Goal: Task Accomplishment & Management: Use online tool/utility

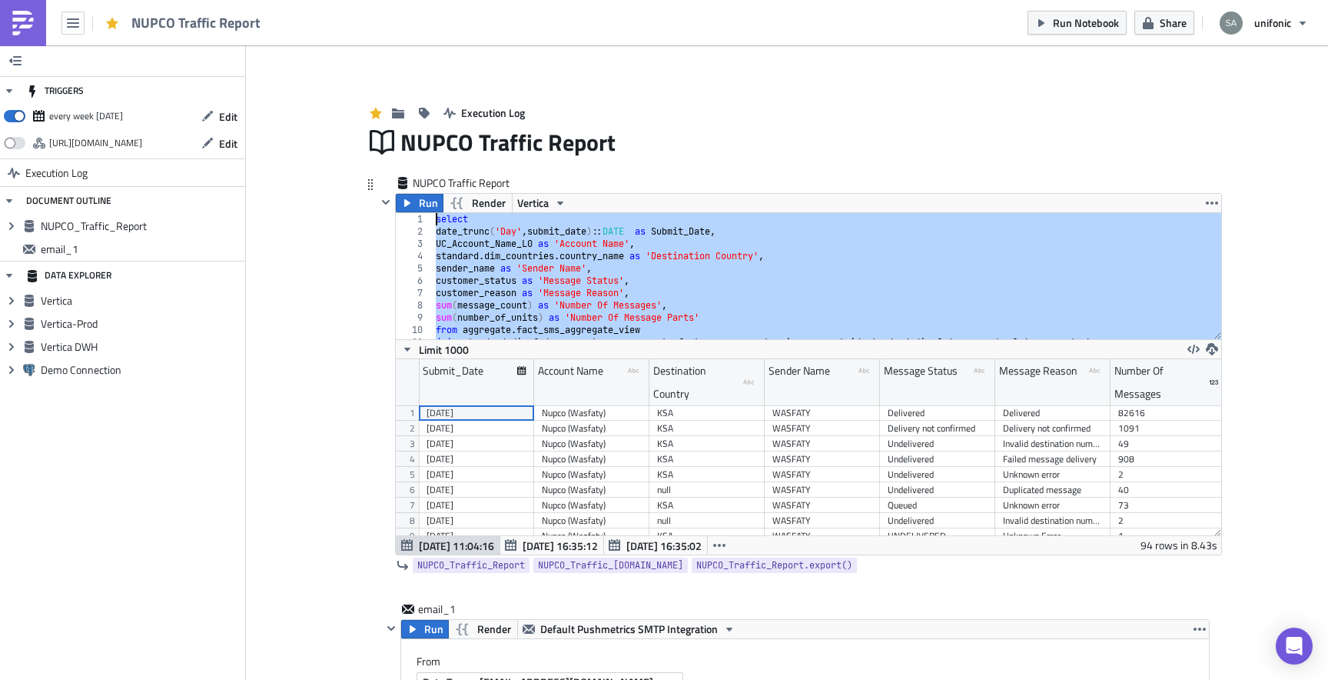
drag, startPoint x: 544, startPoint y: 324, endPoint x: 407, endPoint y: 185, distance: 194.1
click at [407, 185] on div "NUPCO Traffic Report Run Render Vertica order by 1 desc; 1 2 3 4 5 6 7 8 9 10 1…" at bounding box center [800, 377] width 846 height 404
click at [377, 466] on div at bounding box center [386, 374] width 18 height 362
click at [573, 261] on div "select date_trunc ( 'Day' , submit_date ) :: DATE as Submit_Date , UC_Account_N…" at bounding box center [827, 288] width 789 height 151
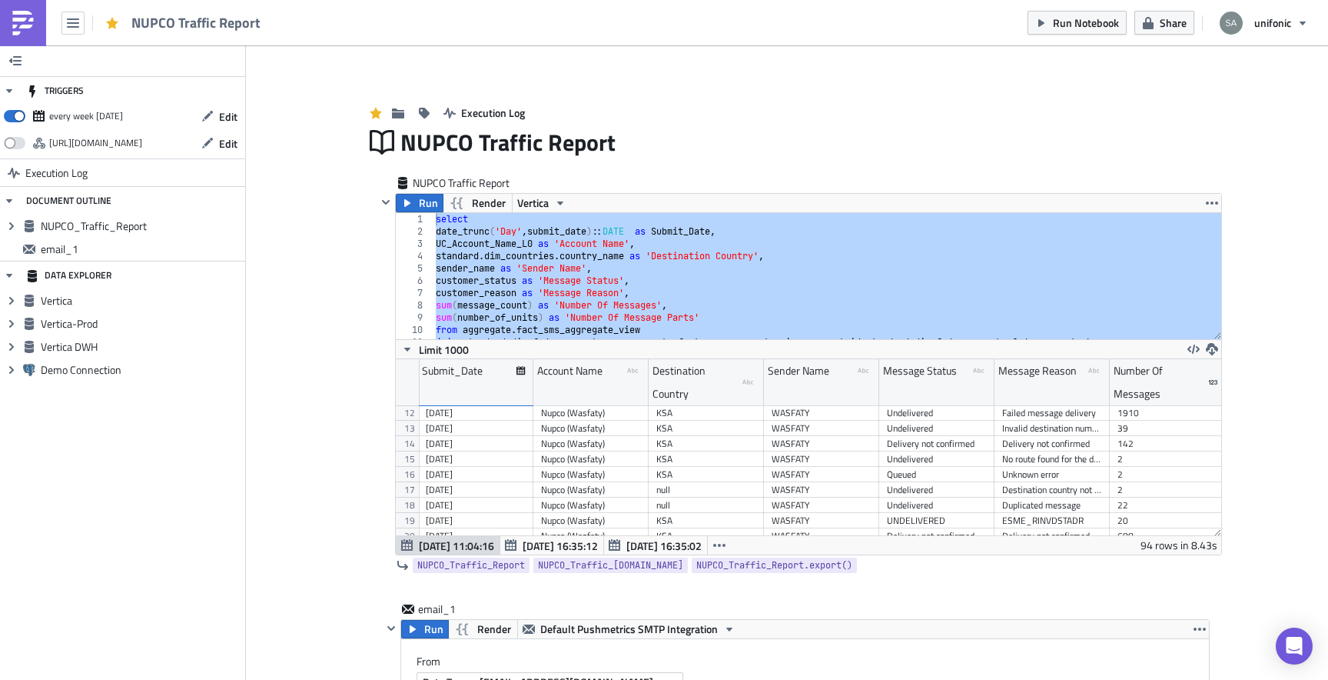
type textarea "standard.dim_countries.country_name as 'Destination Country',"
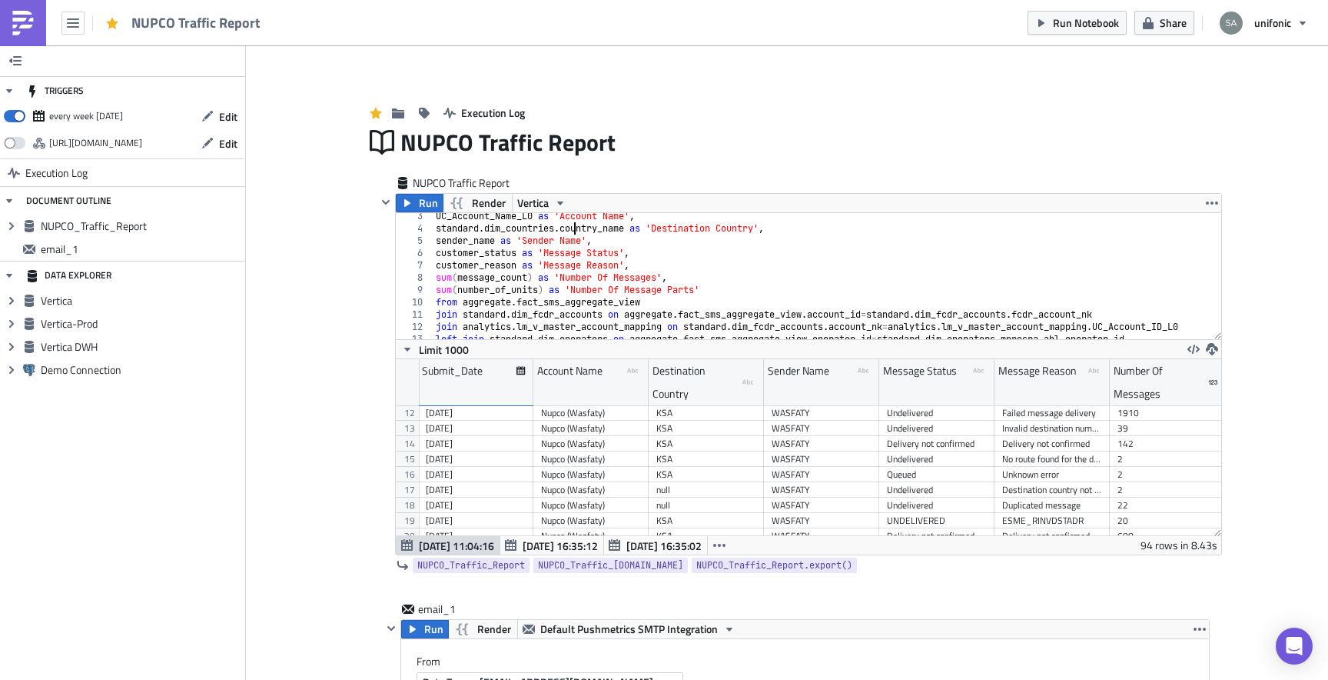
scroll to position [15, 0]
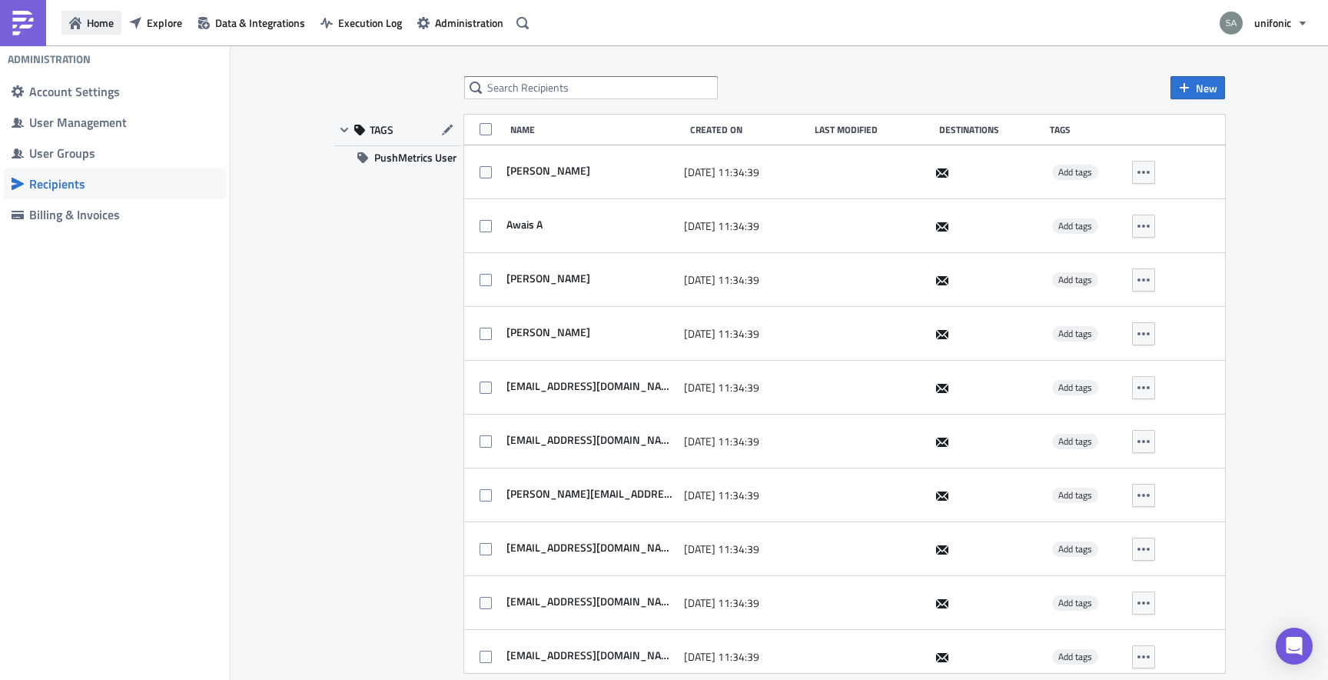
click at [82, 26] on button "Home" at bounding box center [92, 23] width 60 height 24
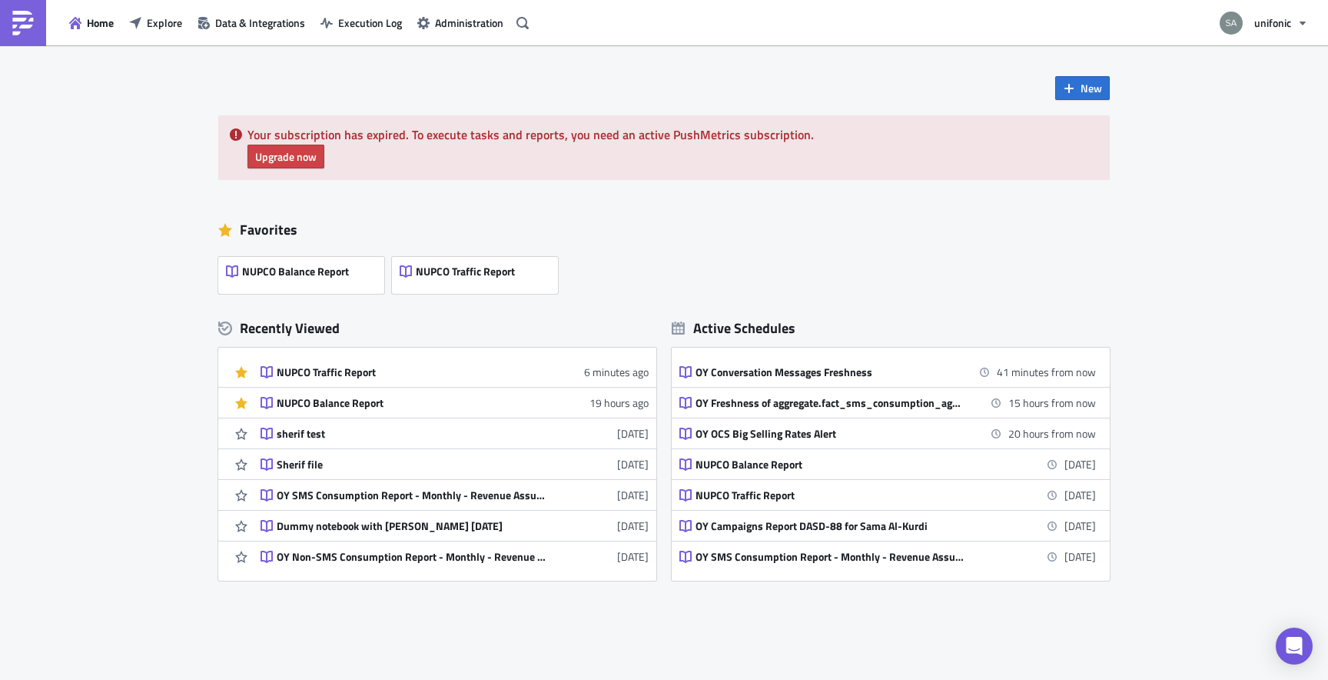
scroll to position [15, 0]
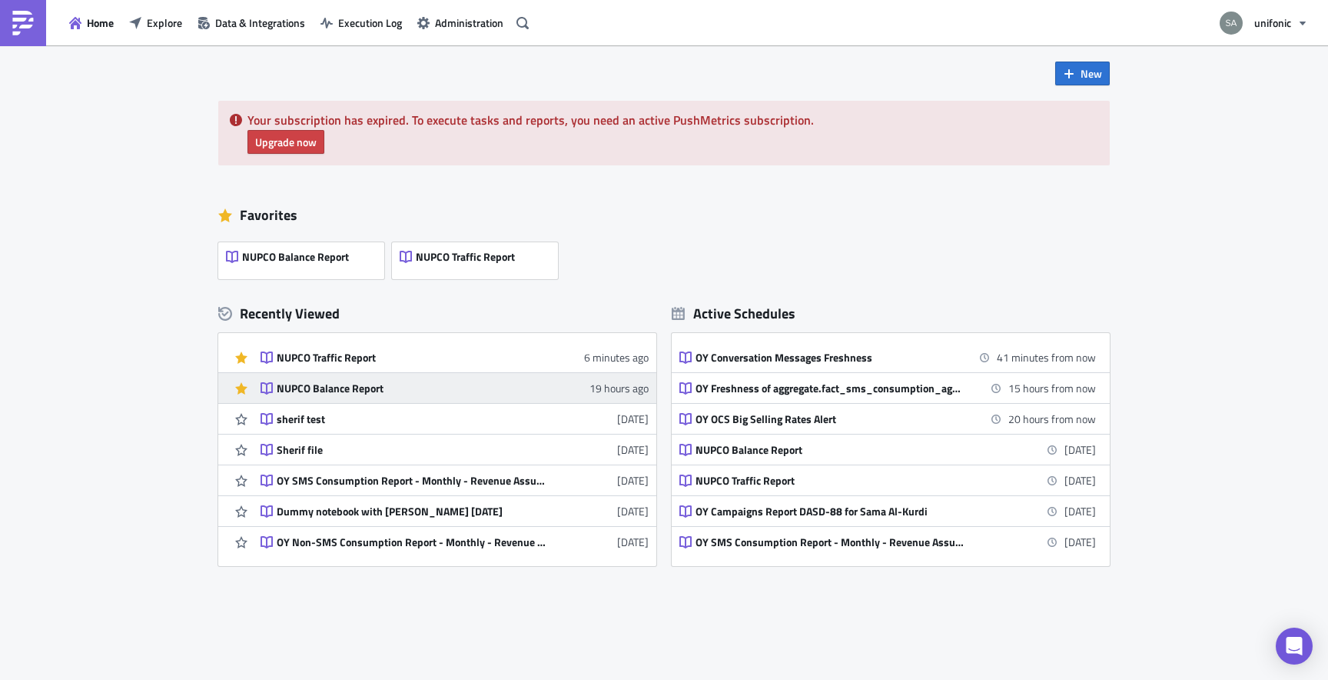
click at [344, 391] on div "NUPCO Balance Report" at bounding box center [411, 388] width 269 height 14
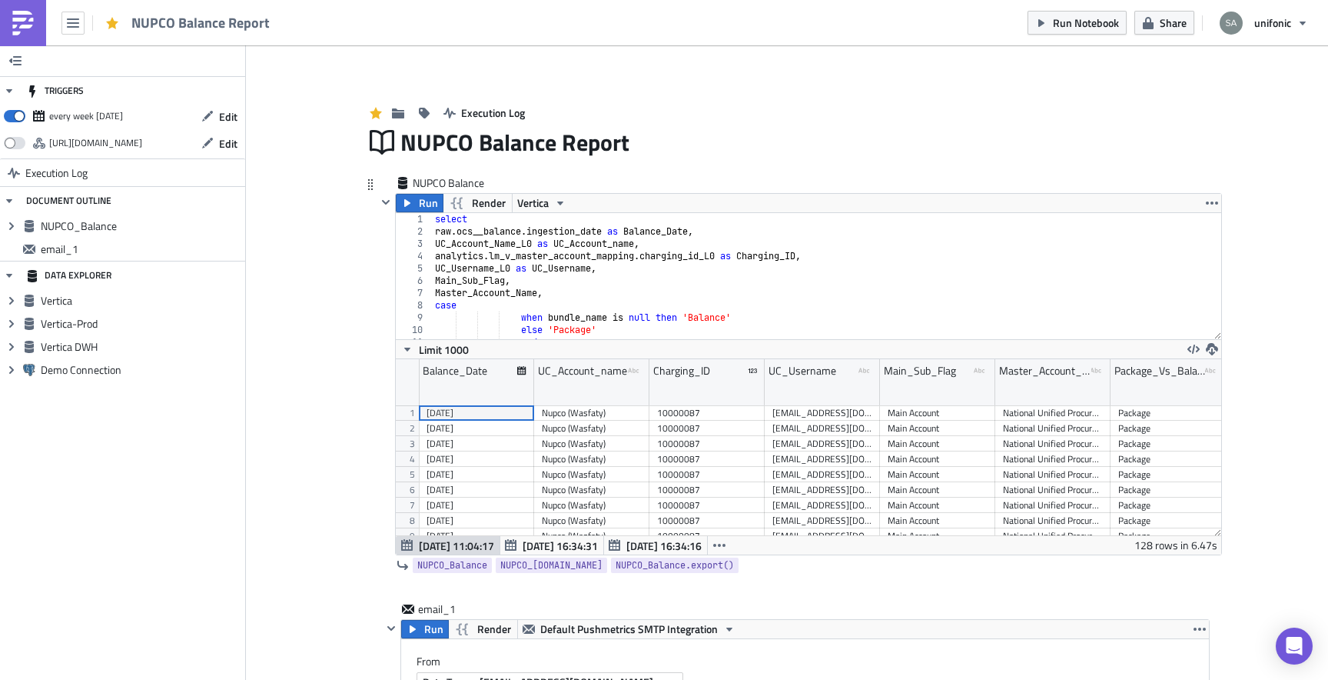
scroll to position [176, 826]
click at [645, 263] on div "select raw . ocs__balance . ingestion_date as Balance_Date , UC_Account_Name_L0…" at bounding box center [827, 288] width 790 height 151
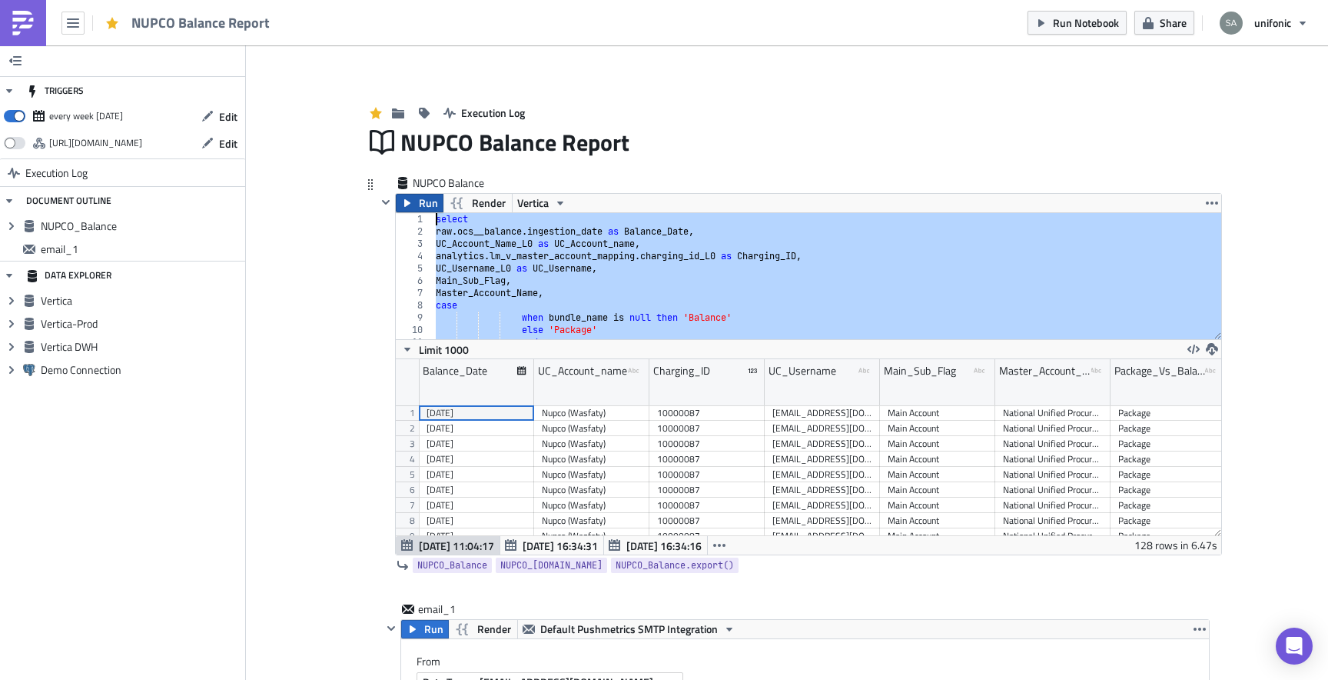
scroll to position [0, 0]
drag, startPoint x: 608, startPoint y: 319, endPoint x: 424, endPoint y: 201, distance: 219.2
click at [424, 201] on div "Run Render Vertica UC_Username_L0 as UC_Username, 1 2 3 4 5 6 7 8 9 10 11 12 se…" at bounding box center [808, 374] width 827 height 362
click at [522, 264] on div "select raw . ocs__balance . ingestion_date as Balance_Date , UC_Account_Name_L0…" at bounding box center [827, 288] width 789 height 151
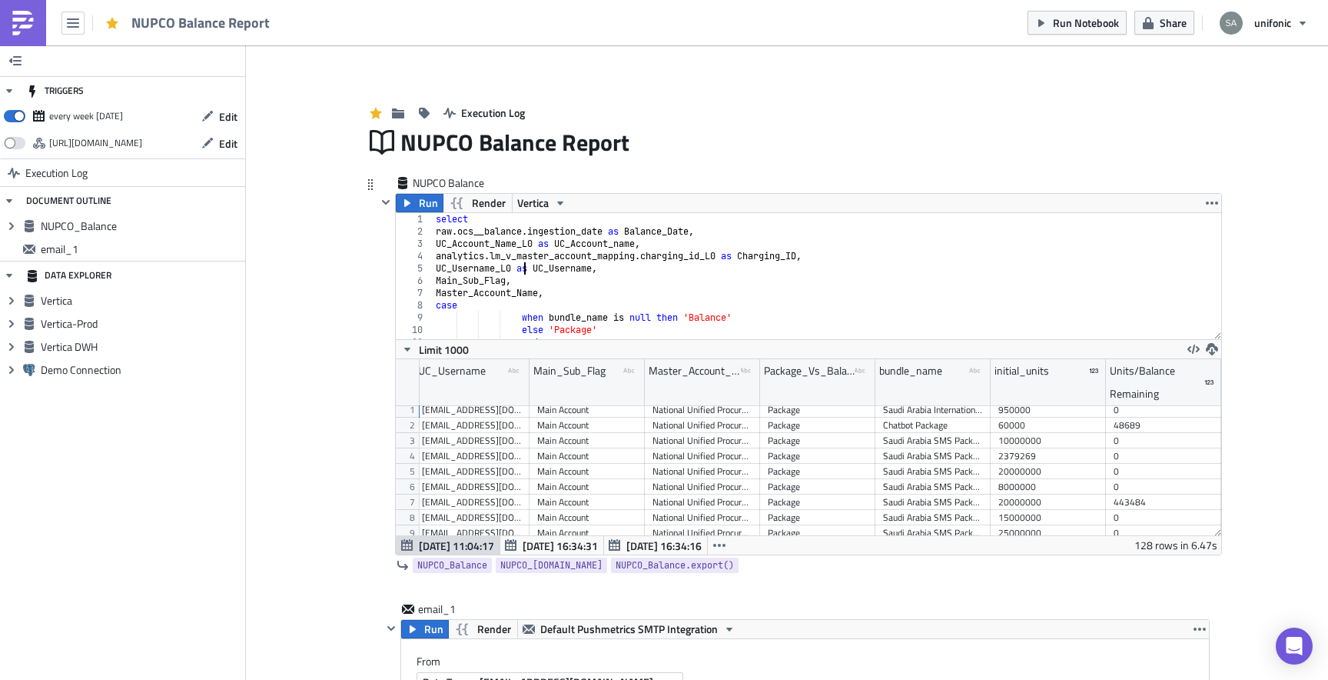
scroll to position [0, 344]
click at [752, 309] on div "select raw . ocs__balance . ingestion_date as Balance_Date , UC_Account_Name_L0…" at bounding box center [827, 288] width 789 height 151
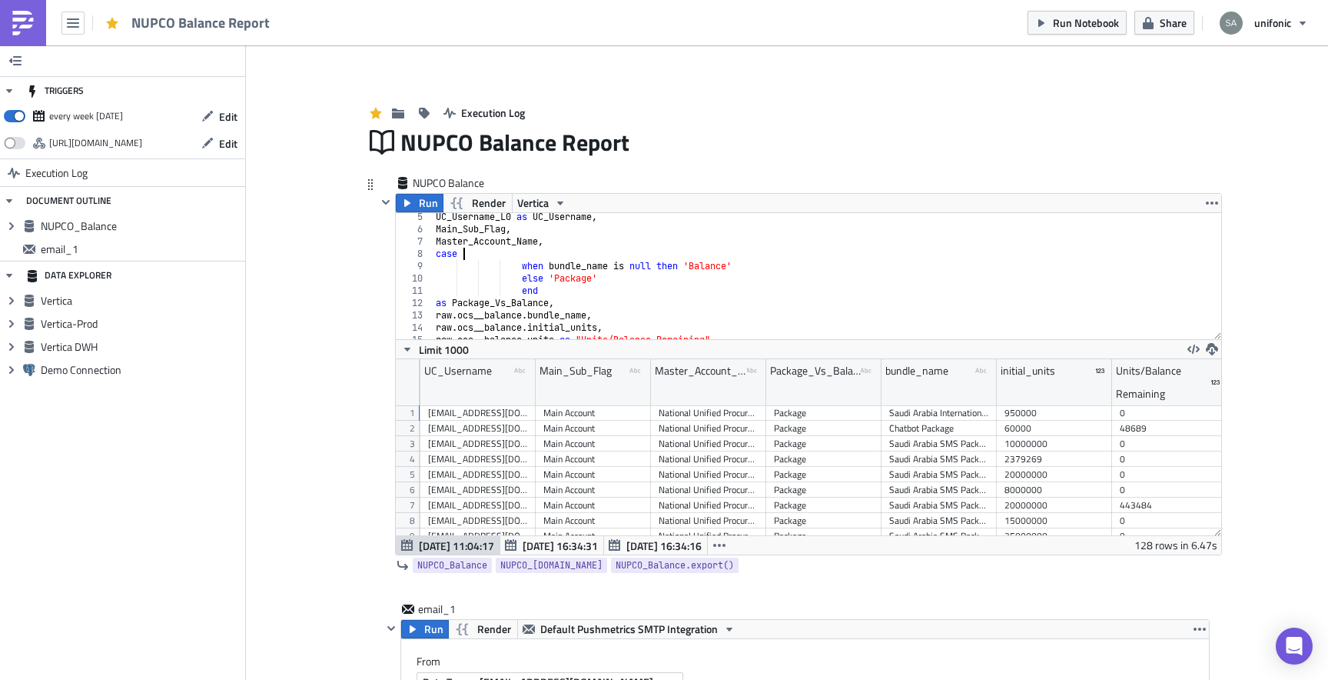
scroll to position [52, 0]
click at [573, 311] on div "UC_Username_L0 as UC_Username , Main_Sub_Flag , Master_Account_Name , case when…" at bounding box center [827, 286] width 789 height 151
type textarea "[URL][DOMAIN_NAME] as bundle_name,"
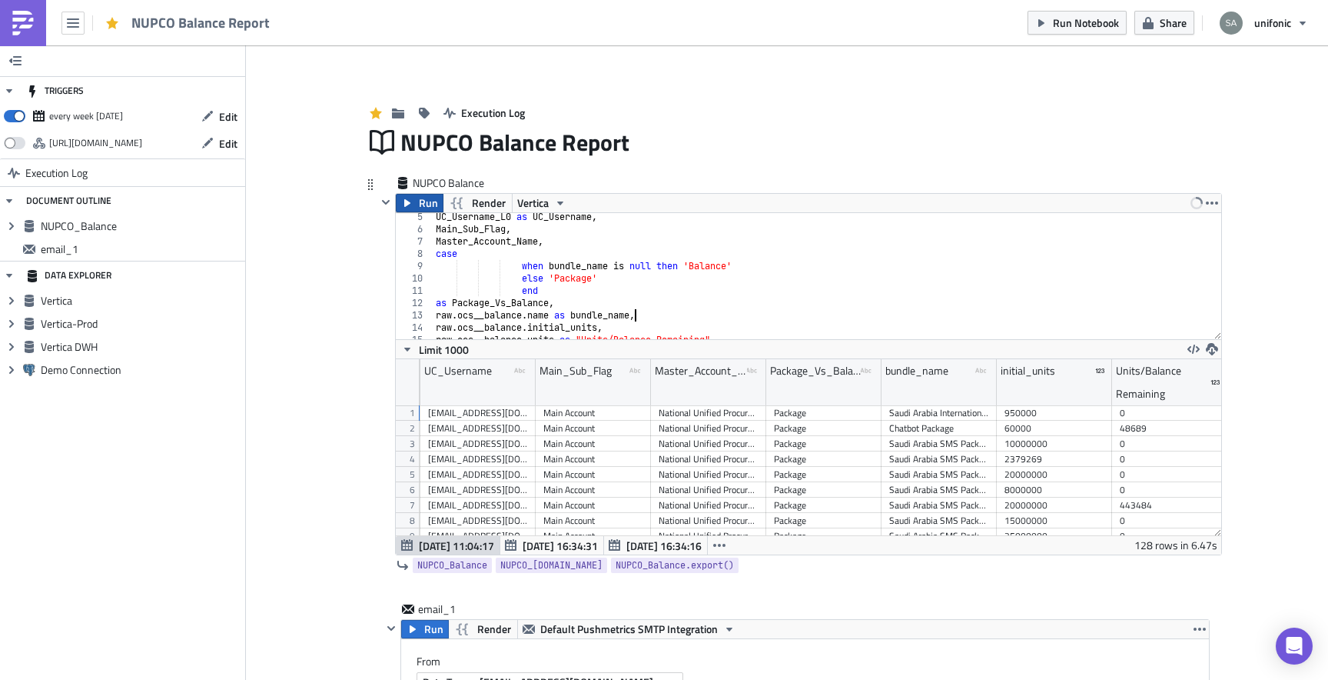
click at [431, 211] on span "Run" at bounding box center [428, 203] width 19 height 18
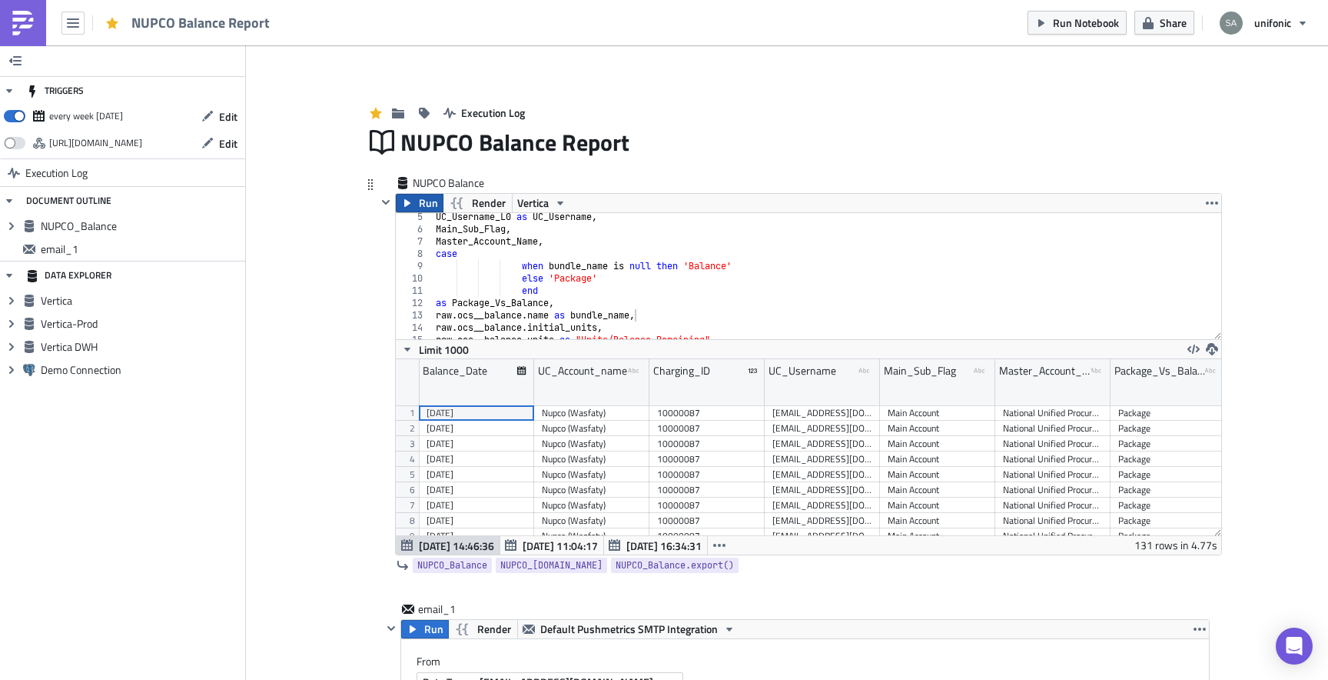
scroll to position [176, 826]
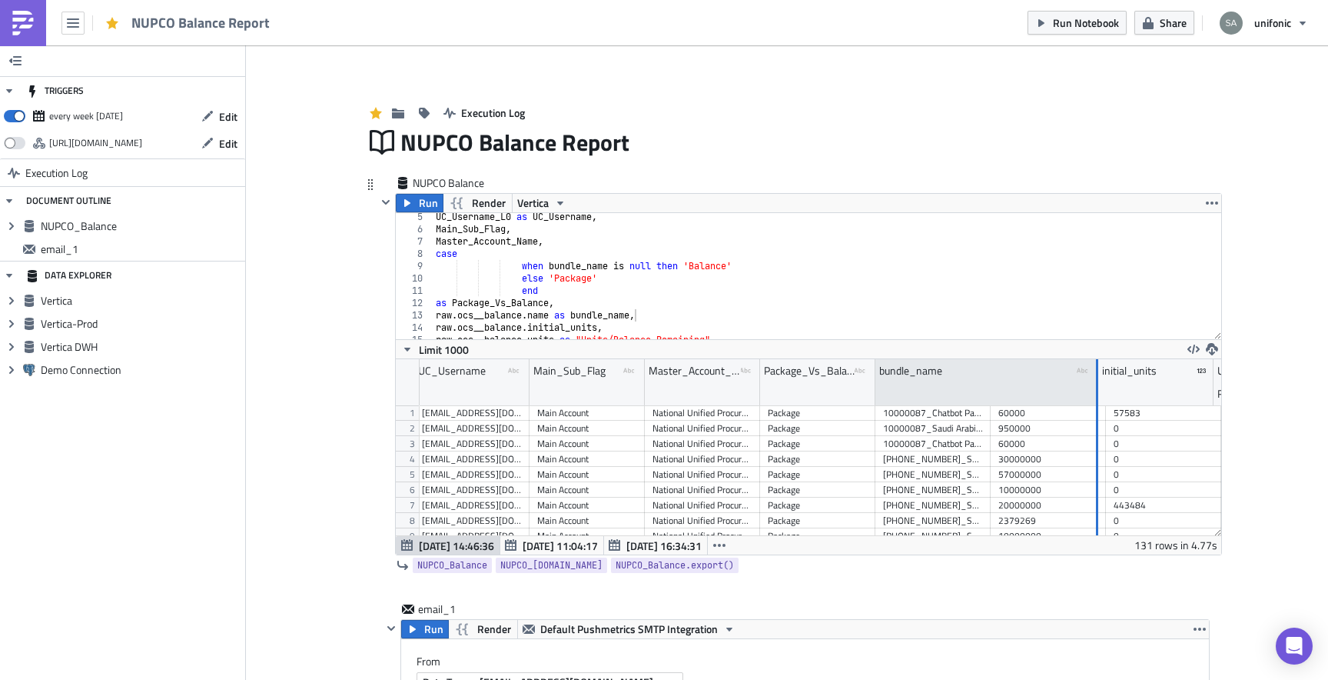
drag, startPoint x: 988, startPoint y: 391, endPoint x: 1095, endPoint y: 391, distance: 107.6
click at [1095, 391] on div at bounding box center [1097, 382] width 4 height 47
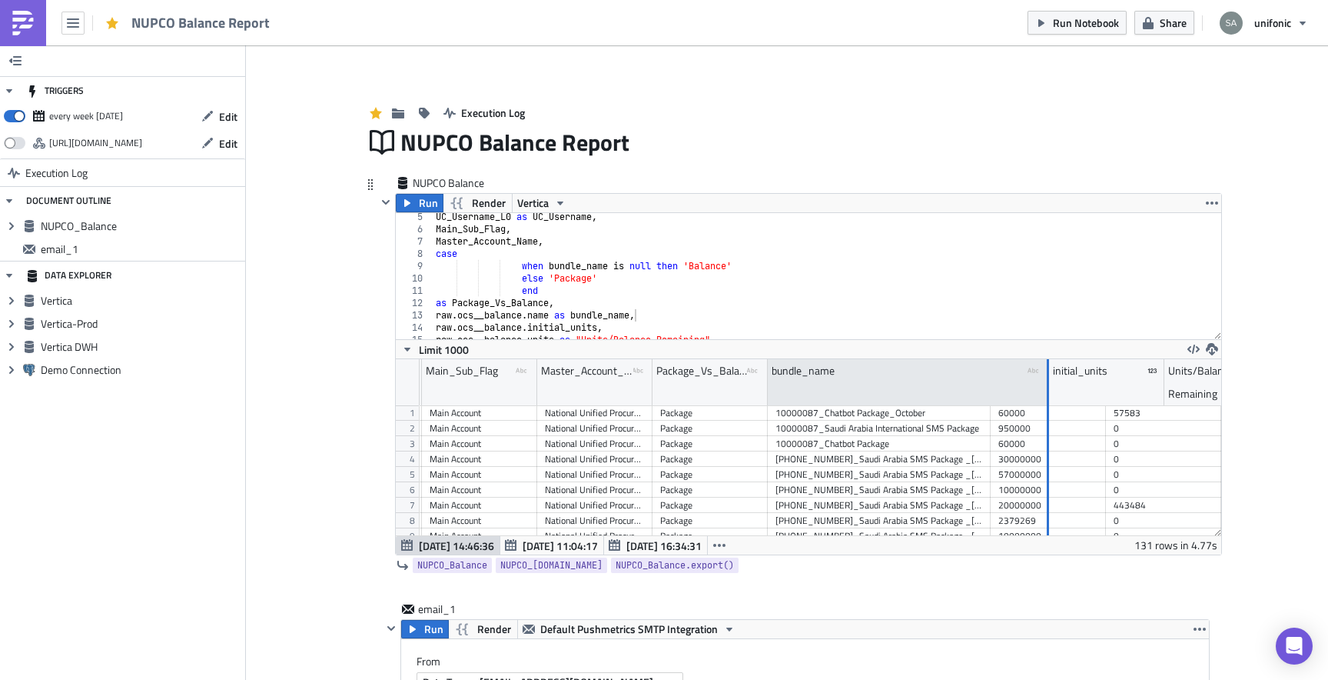
drag, startPoint x: 990, startPoint y: 385, endPoint x: 1050, endPoint y: 384, distance: 60.0
click at [1049, 385] on div at bounding box center [1048, 382] width 2 height 47
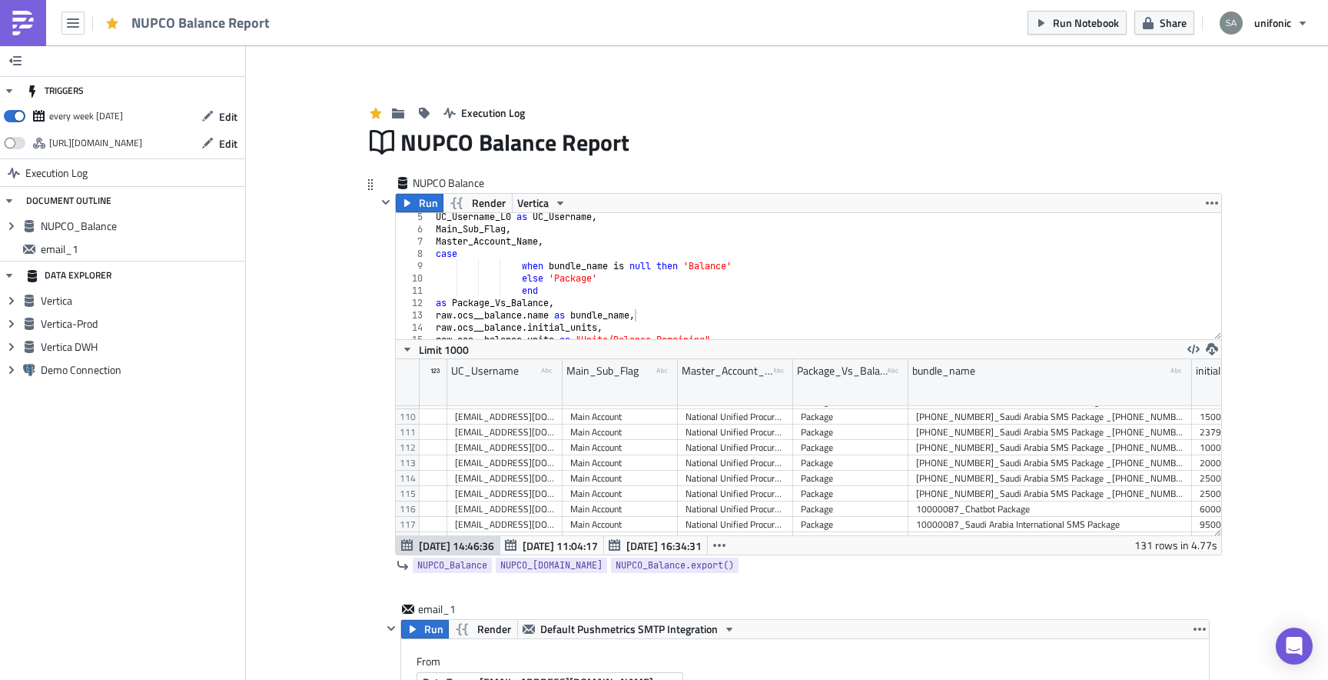
click at [577, 313] on div "UC_Username_L0 as UC_Username , Main_Sub_Flag , Master_Account_Name , case when…" at bounding box center [827, 286] width 789 height 151
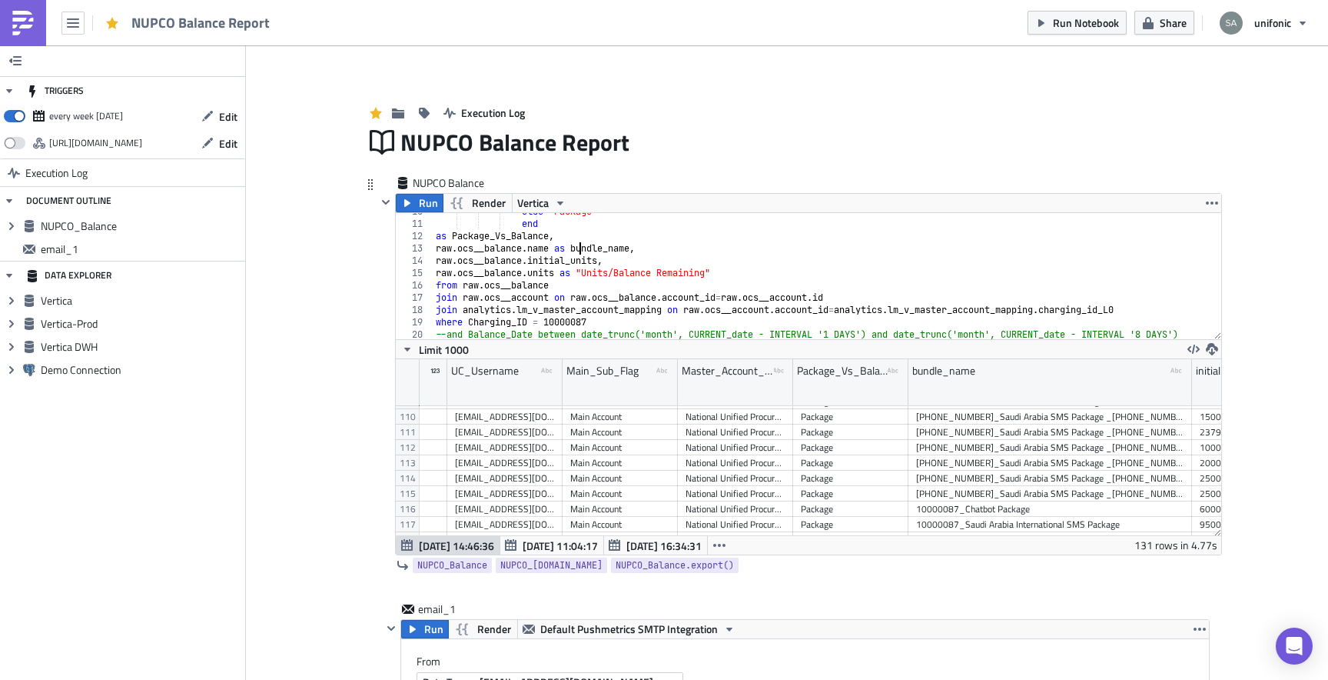
scroll to position [194, 0]
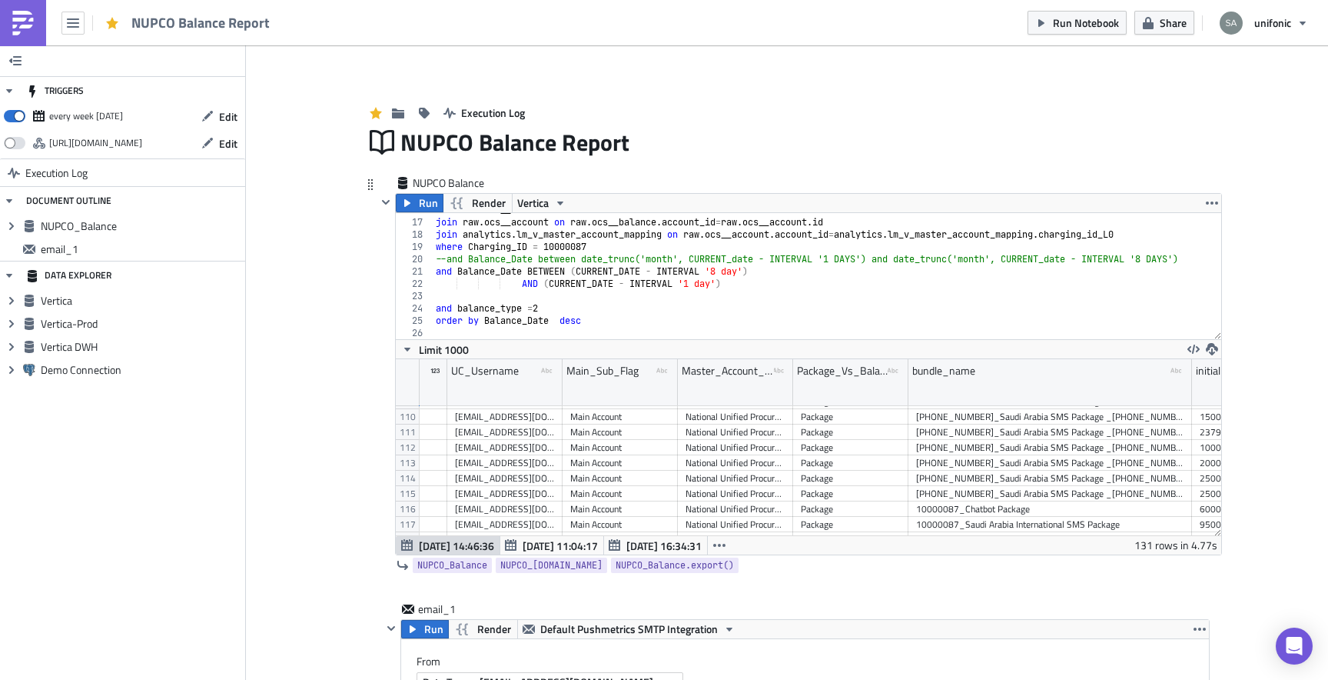
click at [660, 296] on div "from raw . ocs__balance join raw . ocs__account on raw . ocs__balance . account…" at bounding box center [827, 279] width 789 height 151
paste textarea "and bundle_name not like '%Chatbot%'"
click at [424, 206] on span "Run" at bounding box center [428, 203] width 19 height 18
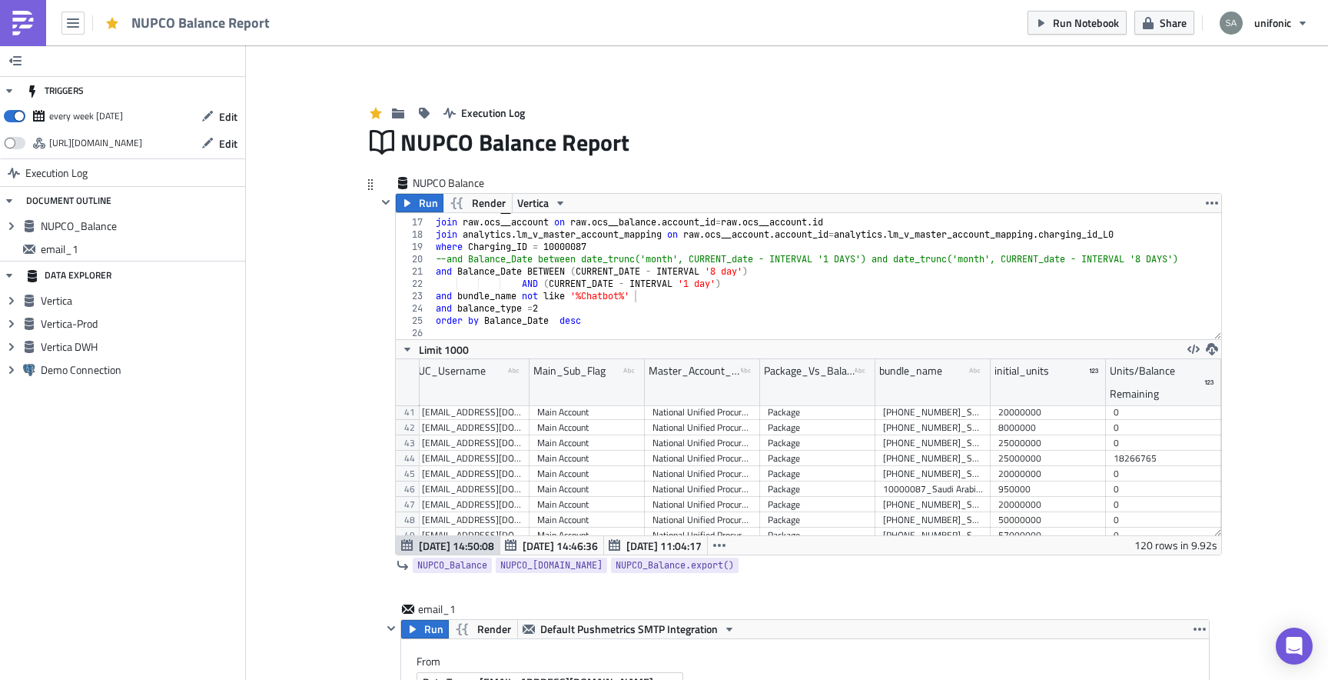
scroll to position [636, 0]
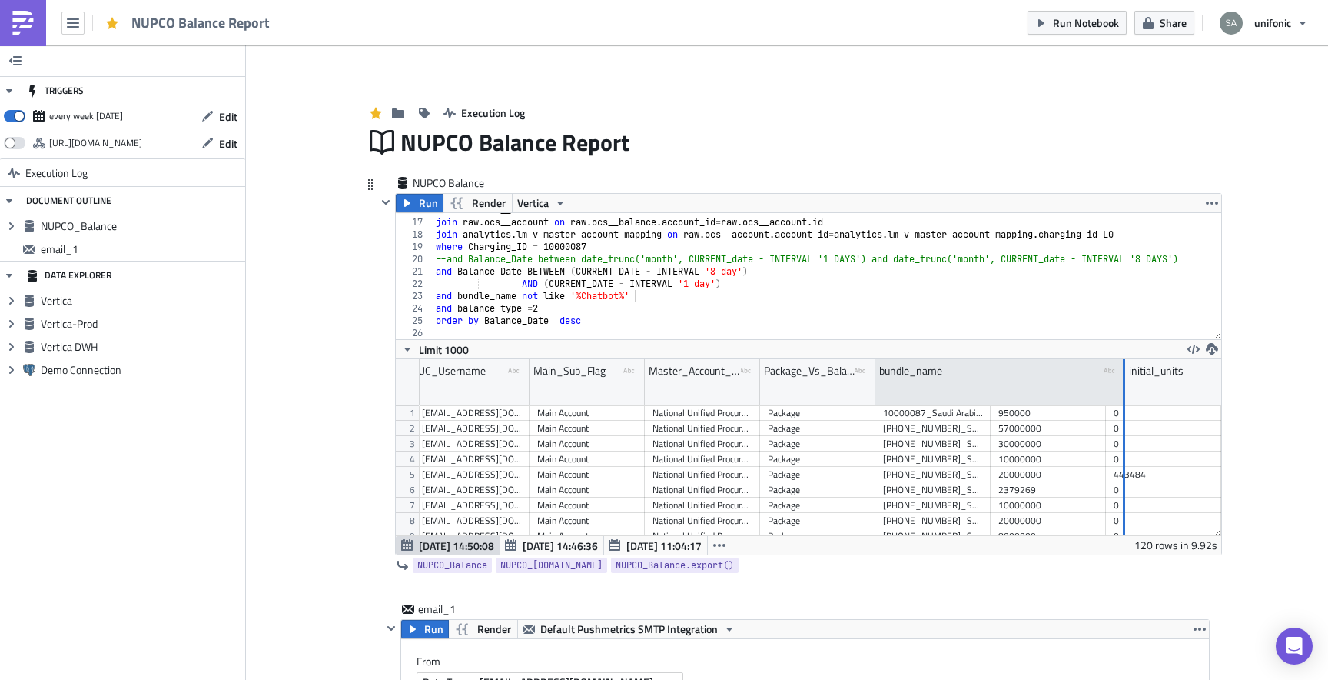
drag, startPoint x: 988, startPoint y: 394, endPoint x: 1122, endPoint y: 390, distance: 134.6
click at [1122, 390] on div at bounding box center [1124, 382] width 4 height 47
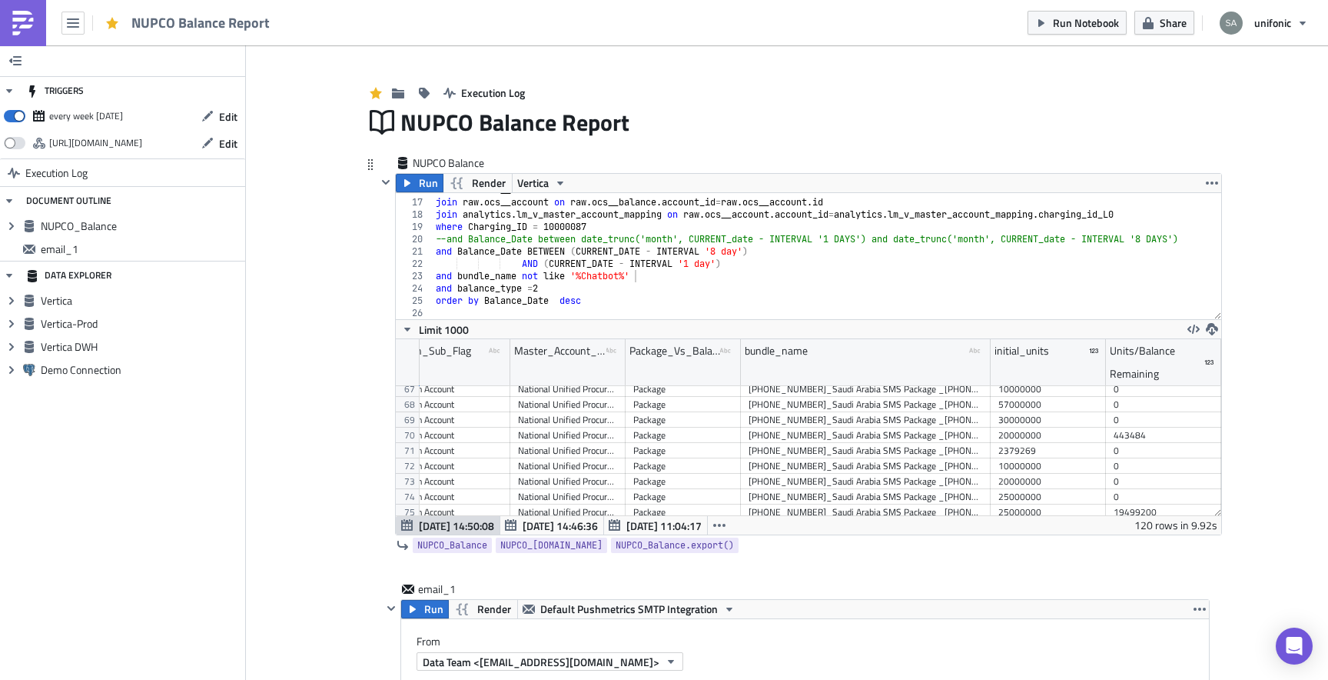
scroll to position [30, 0]
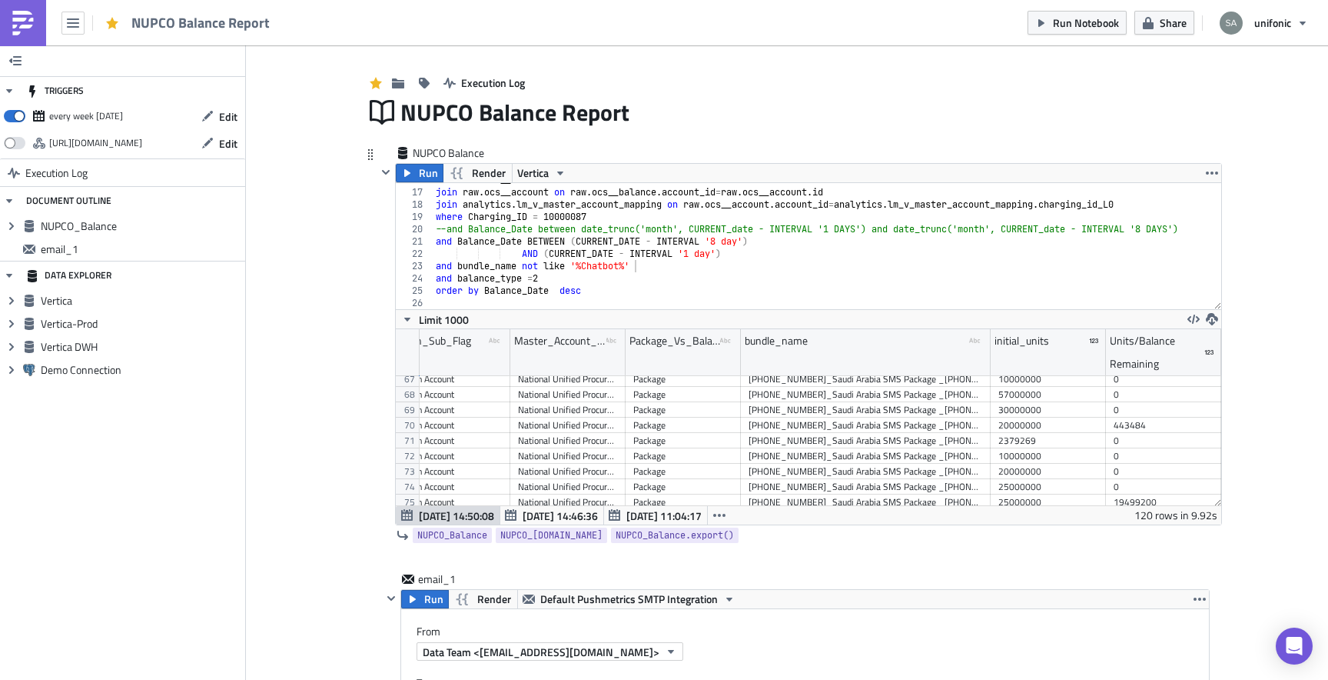
click at [706, 281] on div "from raw . ocs__balance join raw . ocs__account on raw . ocs__balance . account…" at bounding box center [827, 249] width 789 height 151
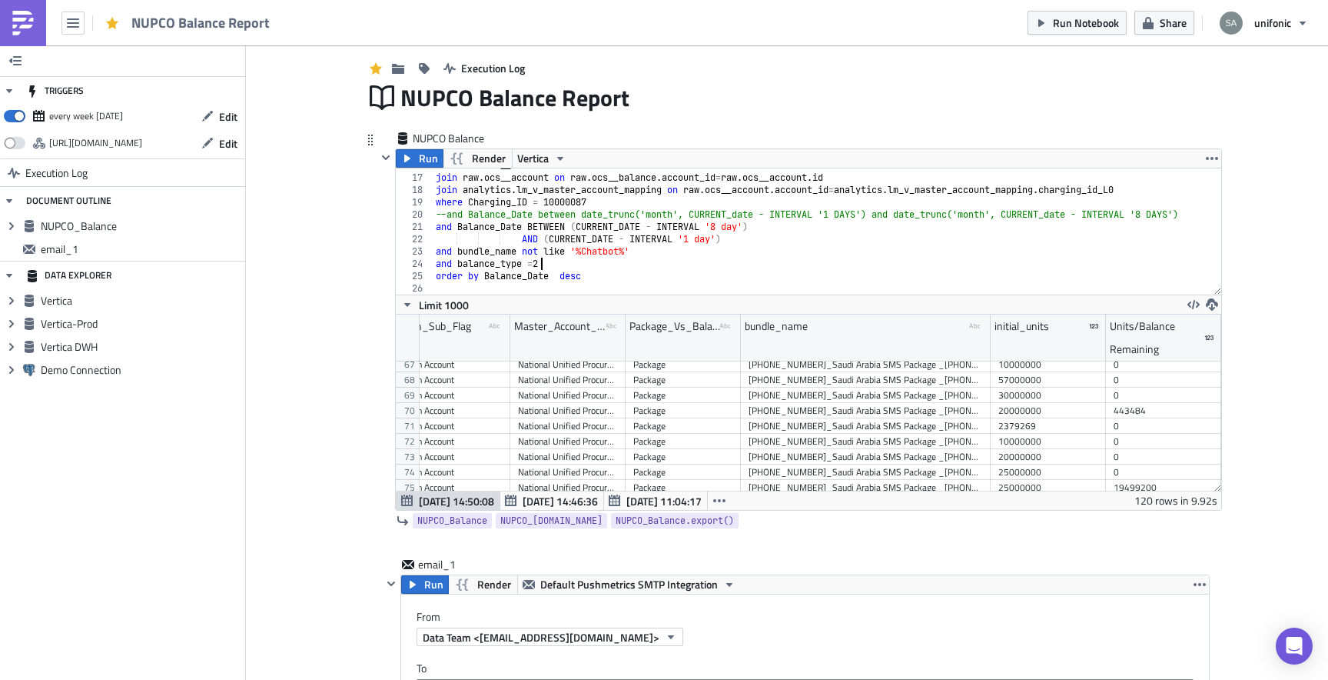
scroll to position [46, 0]
click at [655, 253] on div "from raw . ocs__balance join raw . ocs__account on raw . ocs__balance . account…" at bounding box center [827, 233] width 789 height 151
type textarea "and bundle_name not like '%Chatbot%'"
paste textarea "and raw.ocs__balance.end_date > (CURRENT_DATE - INTERVAL '7 day')"
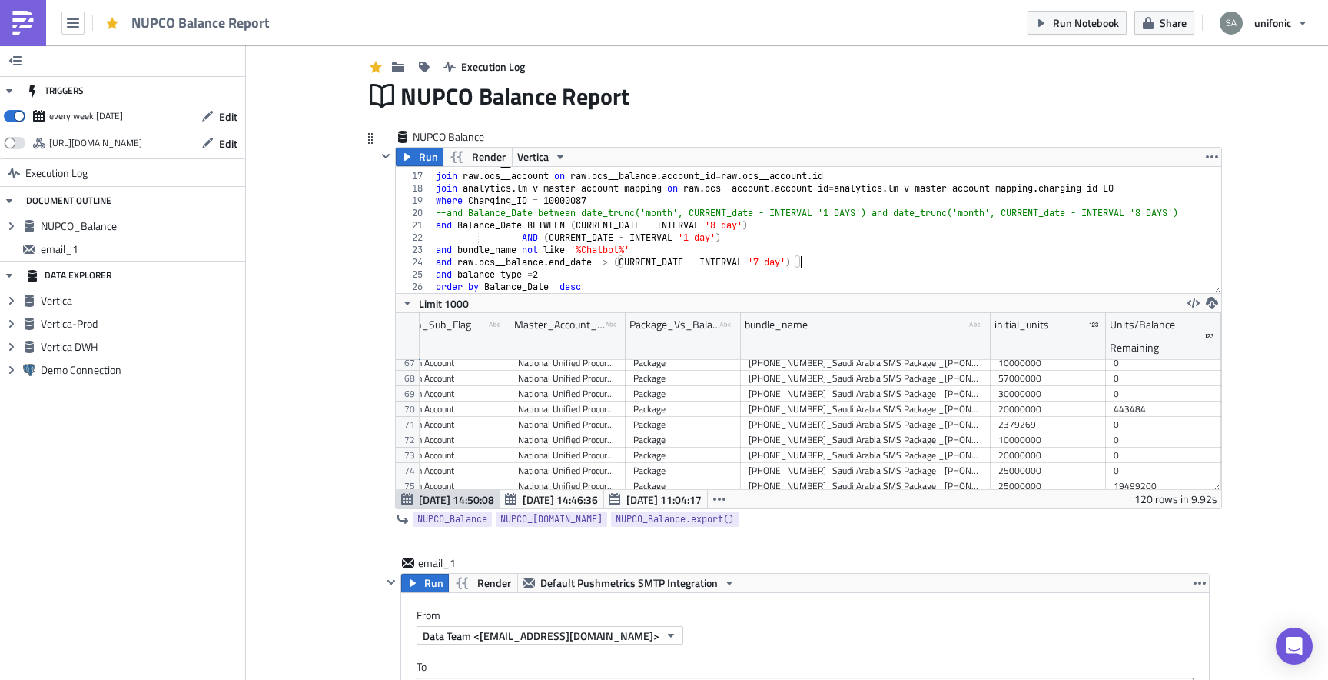
click at [768, 263] on div "from raw . ocs__balance join raw . ocs__account on raw . ocs__balance . account…" at bounding box center [827, 233] width 789 height 151
click at [780, 251] on div "from raw . ocs__balance join raw . ocs__account on raw . ocs__balance . account…" at bounding box center [827, 233] width 789 height 151
click at [428, 156] on span "Run" at bounding box center [428, 157] width 19 height 18
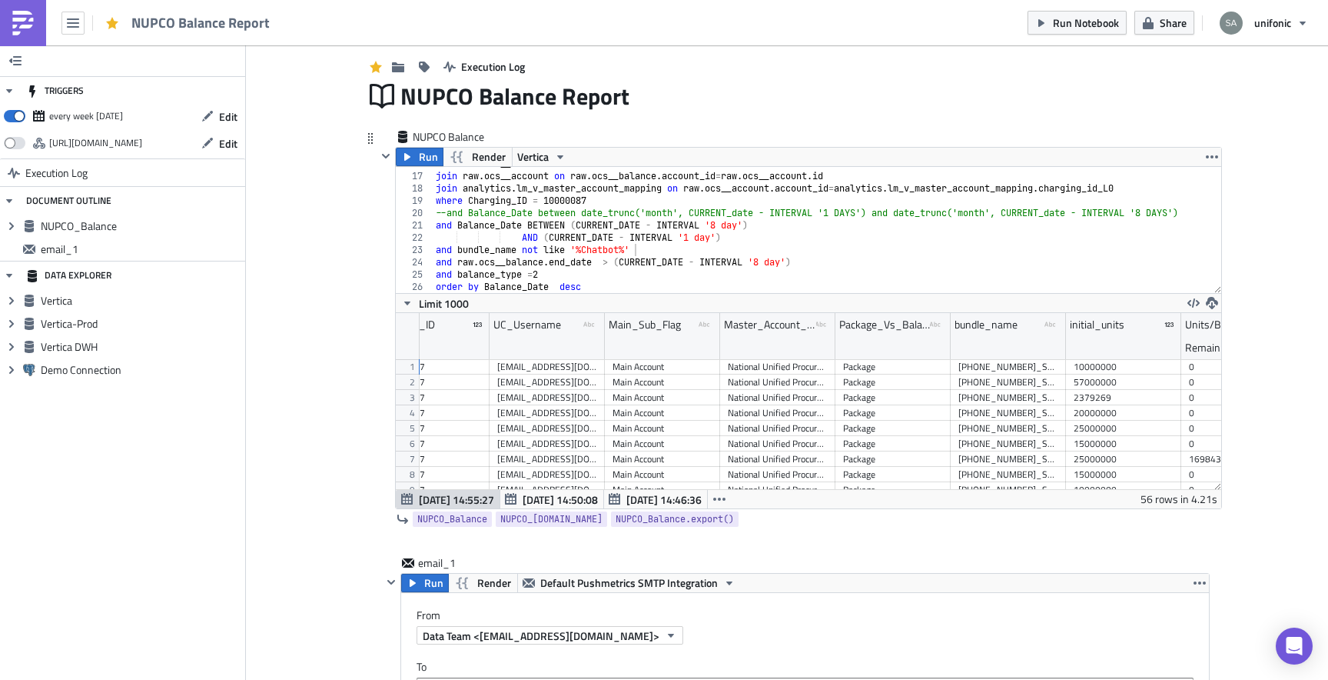
scroll to position [0, 351]
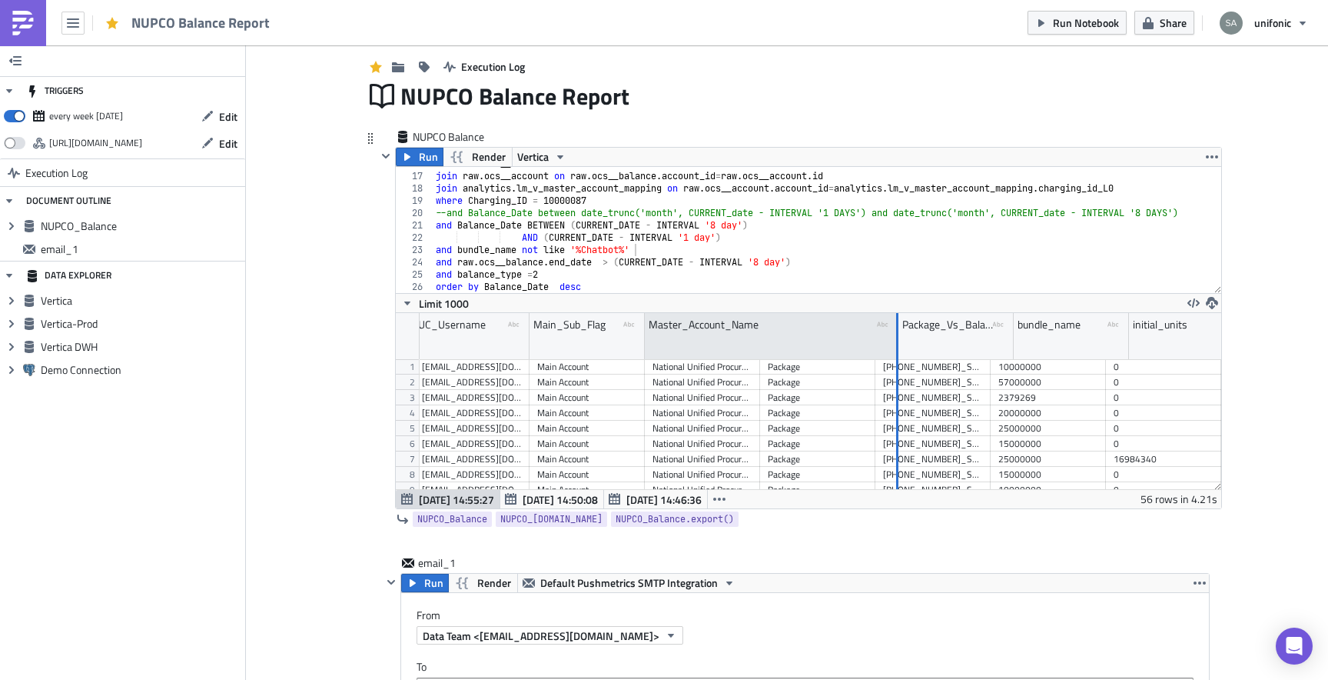
drag, startPoint x: 759, startPoint y: 353, endPoint x: 897, endPoint y: 353, distance: 138.4
click at [897, 353] on div at bounding box center [897, 336] width 2 height 47
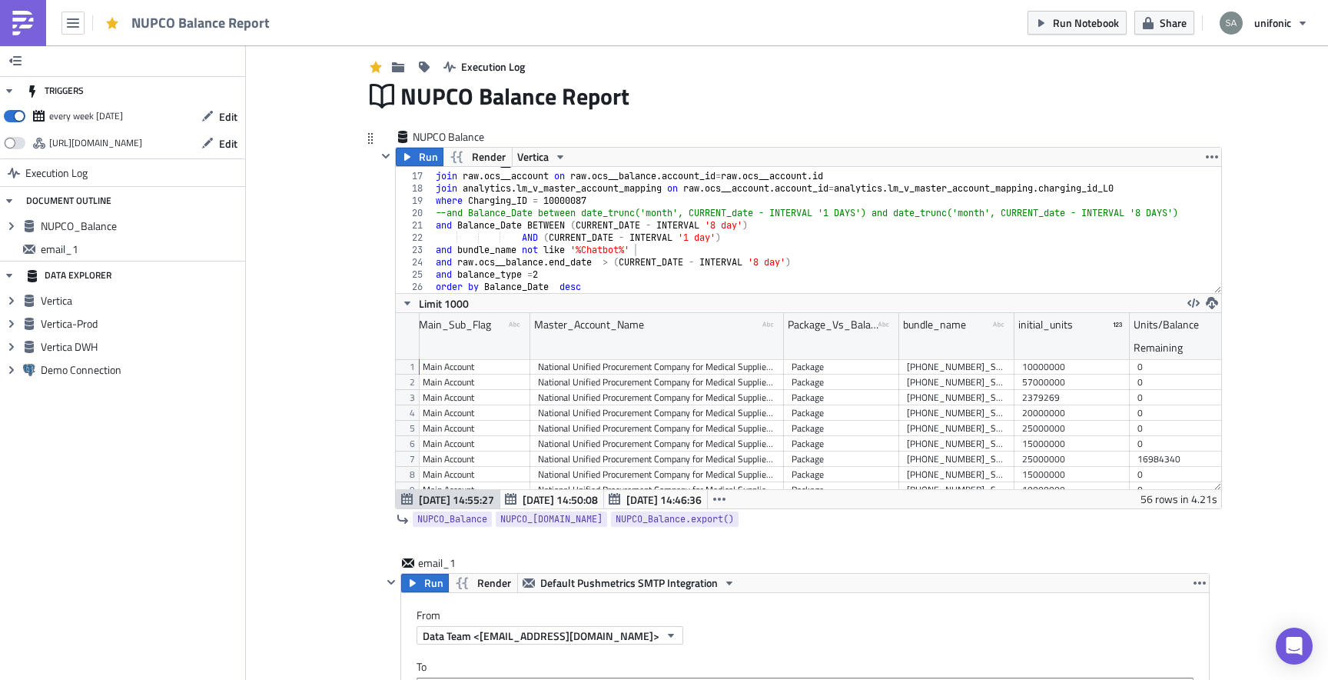
scroll to position [0, 489]
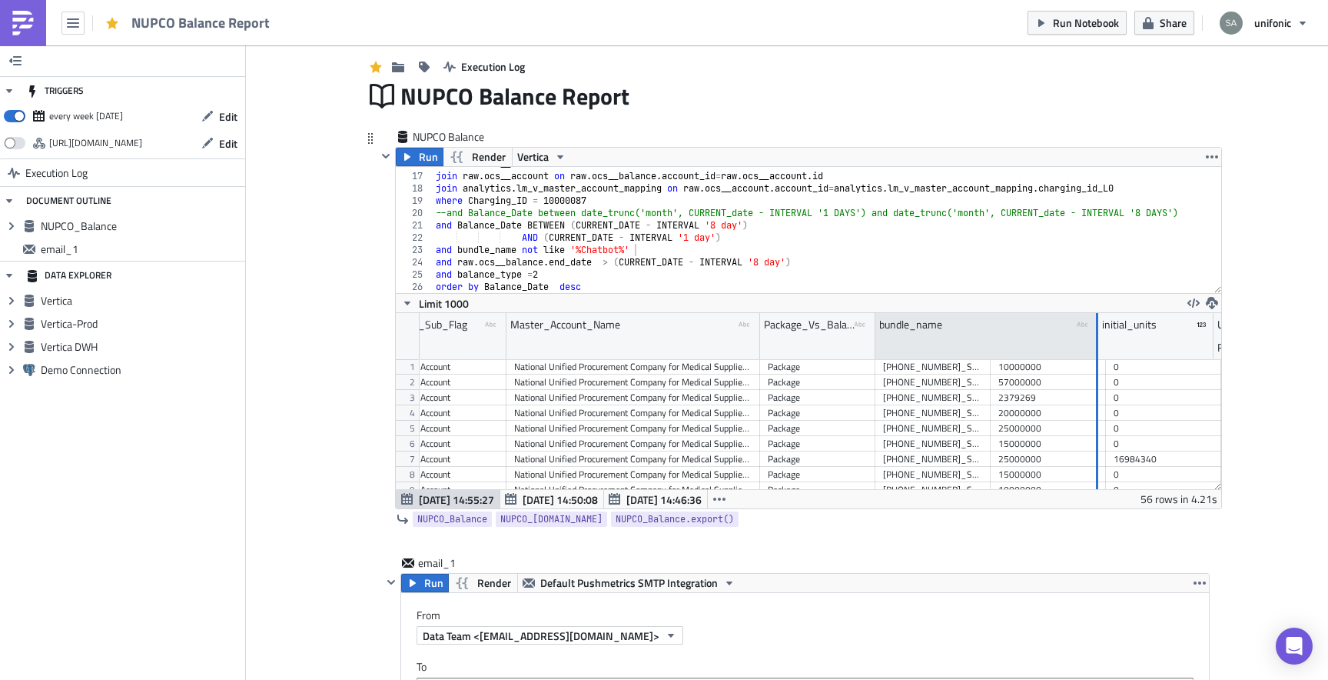
drag, startPoint x: 1015, startPoint y: 344, endPoint x: 1097, endPoint y: 344, distance: 82.3
click at [1097, 344] on div at bounding box center [1097, 336] width 2 height 47
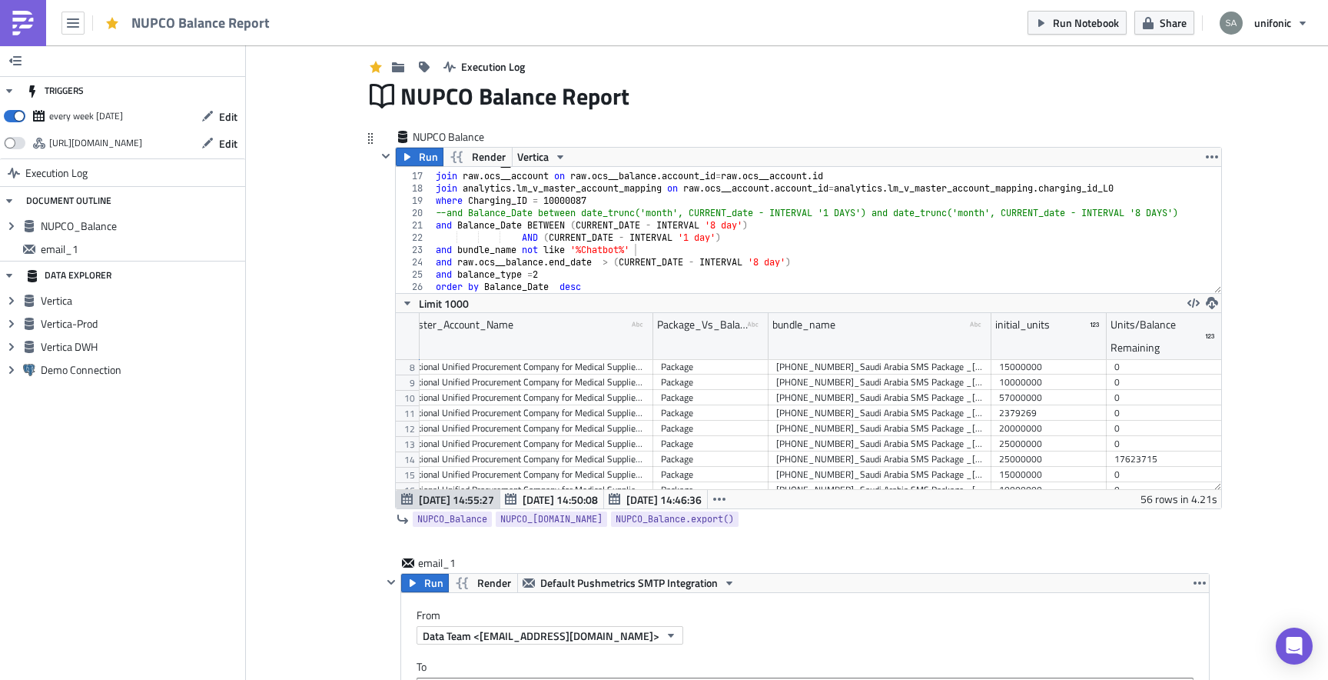
scroll to position [109, 0]
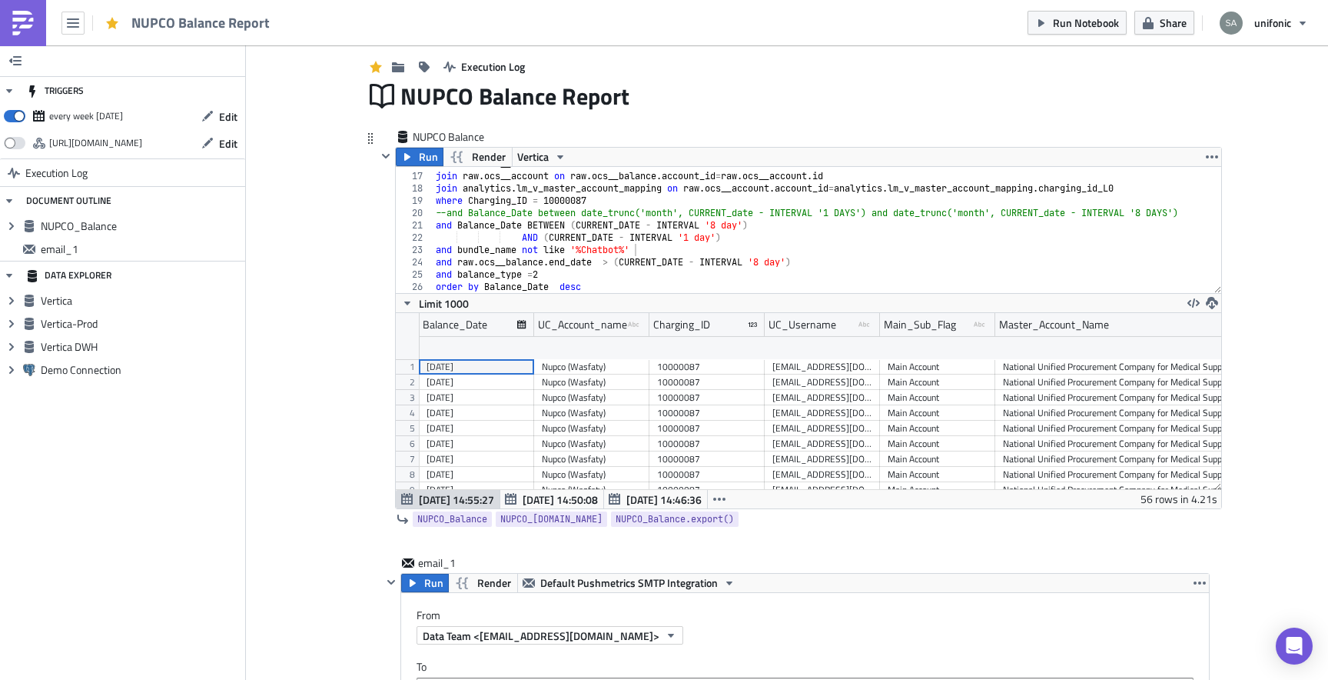
click at [871, 462] on div "[EMAIL_ADDRESS][DOMAIN_NAME]" at bounding box center [823, 458] width 100 height 15
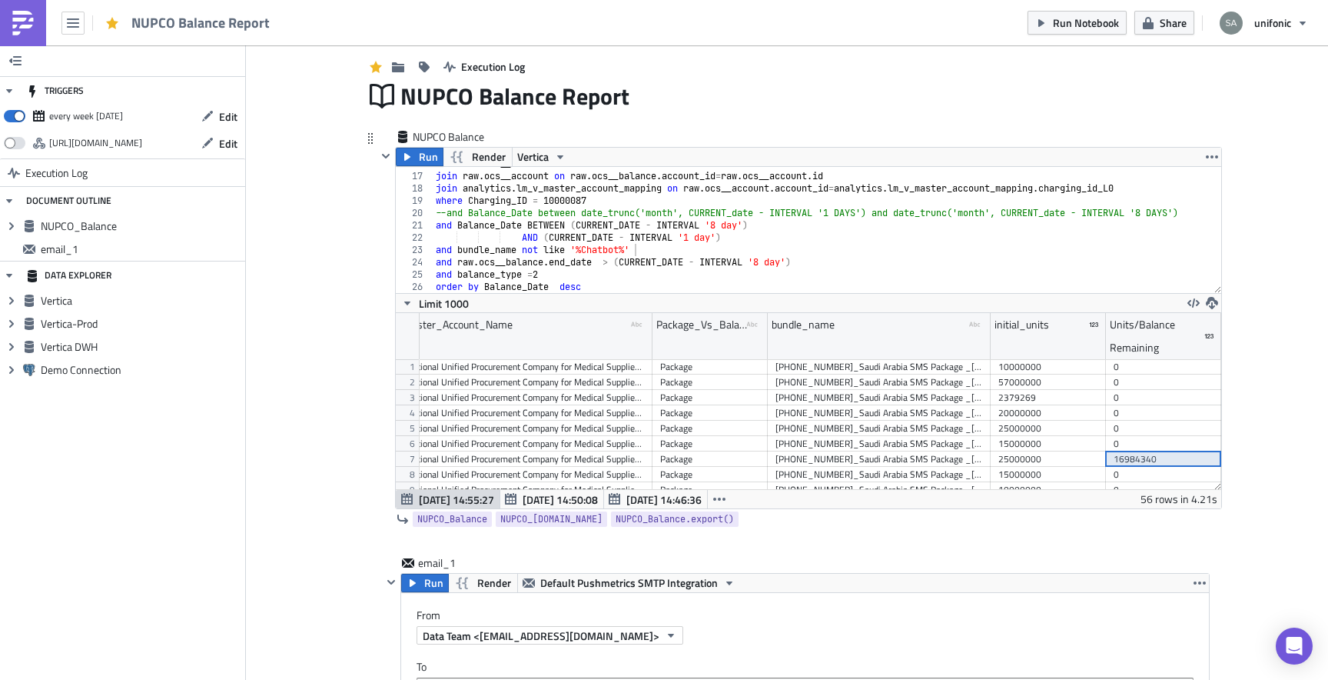
click at [788, 264] on div "from raw . ocs__balance join raw . ocs__account on raw . ocs__balance . account…" at bounding box center [827, 233] width 789 height 151
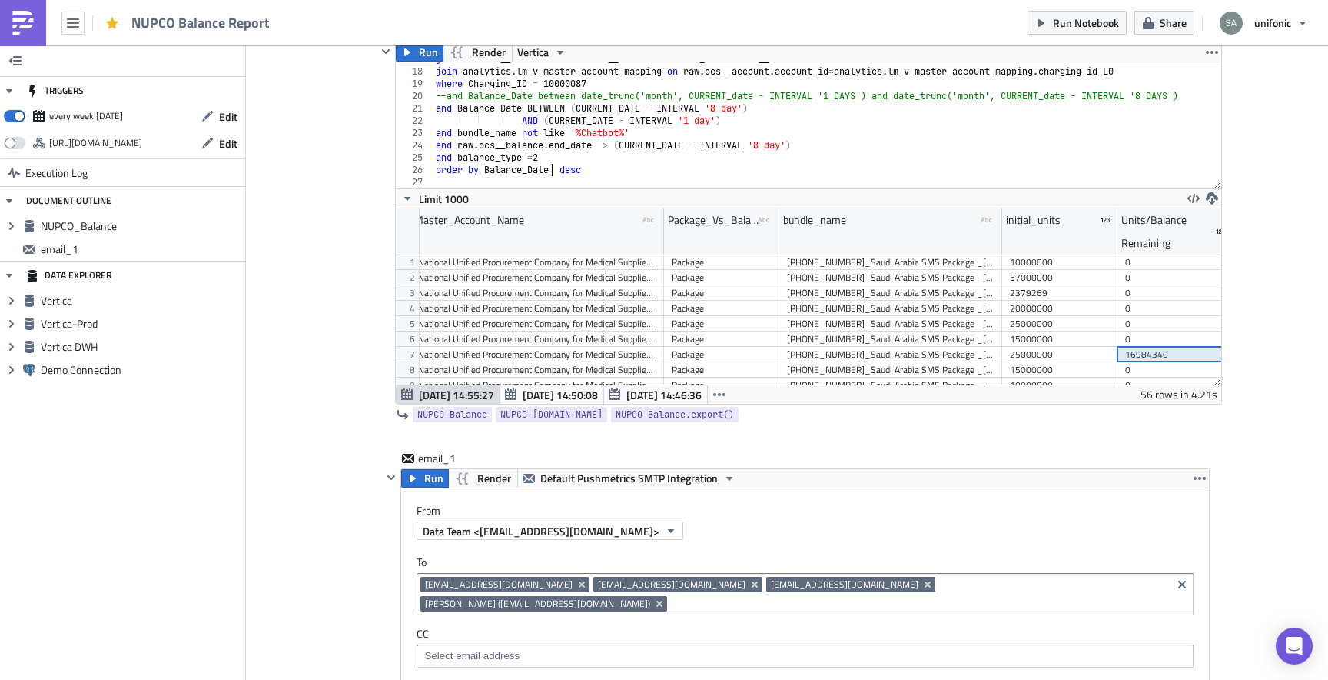
click at [551, 172] on div "join raw . ocs__account on raw . ocs__balance . account_id = raw . ocs__account…" at bounding box center [827, 128] width 789 height 151
click at [552, 171] on div "join raw . ocs__account on raw . ocs__balance . account_id = raw . ocs__account…" at bounding box center [827, 128] width 789 height 151
click at [423, 56] on span "Run" at bounding box center [428, 52] width 19 height 18
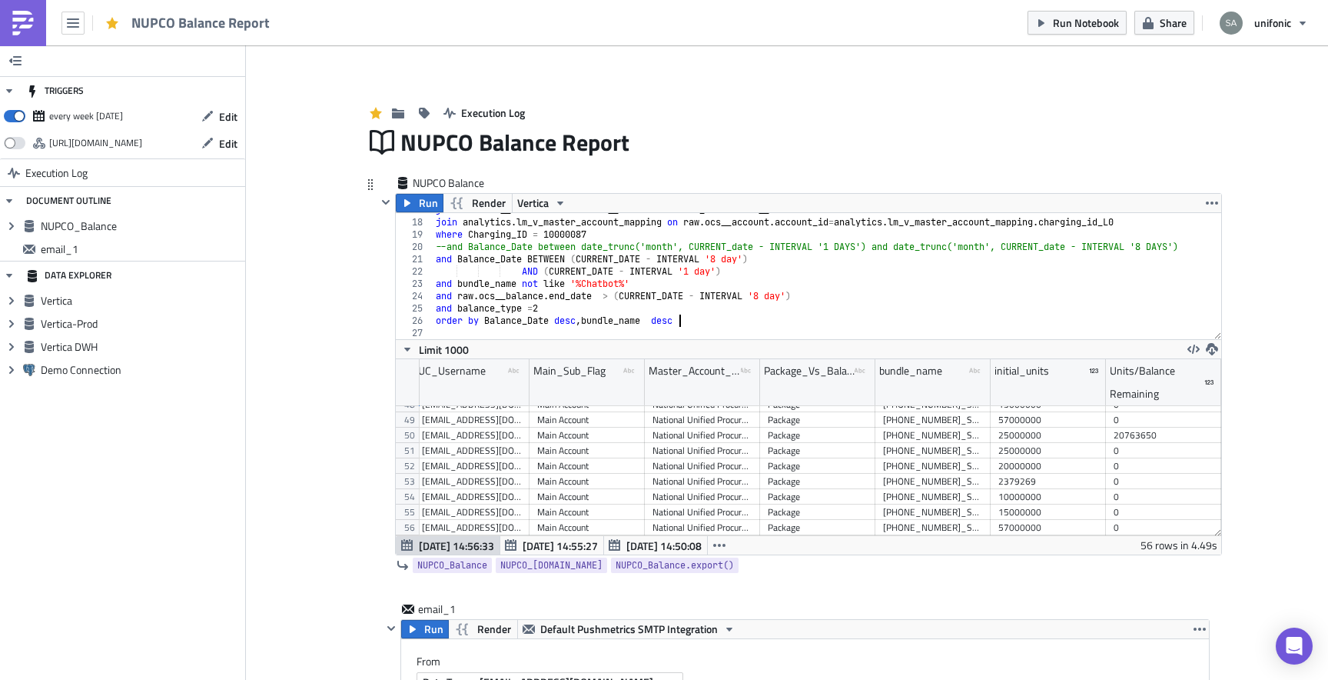
click at [697, 320] on div "join raw . ocs__account on raw . ocs__balance . account_id = raw . ocs__account…" at bounding box center [827, 279] width 789 height 151
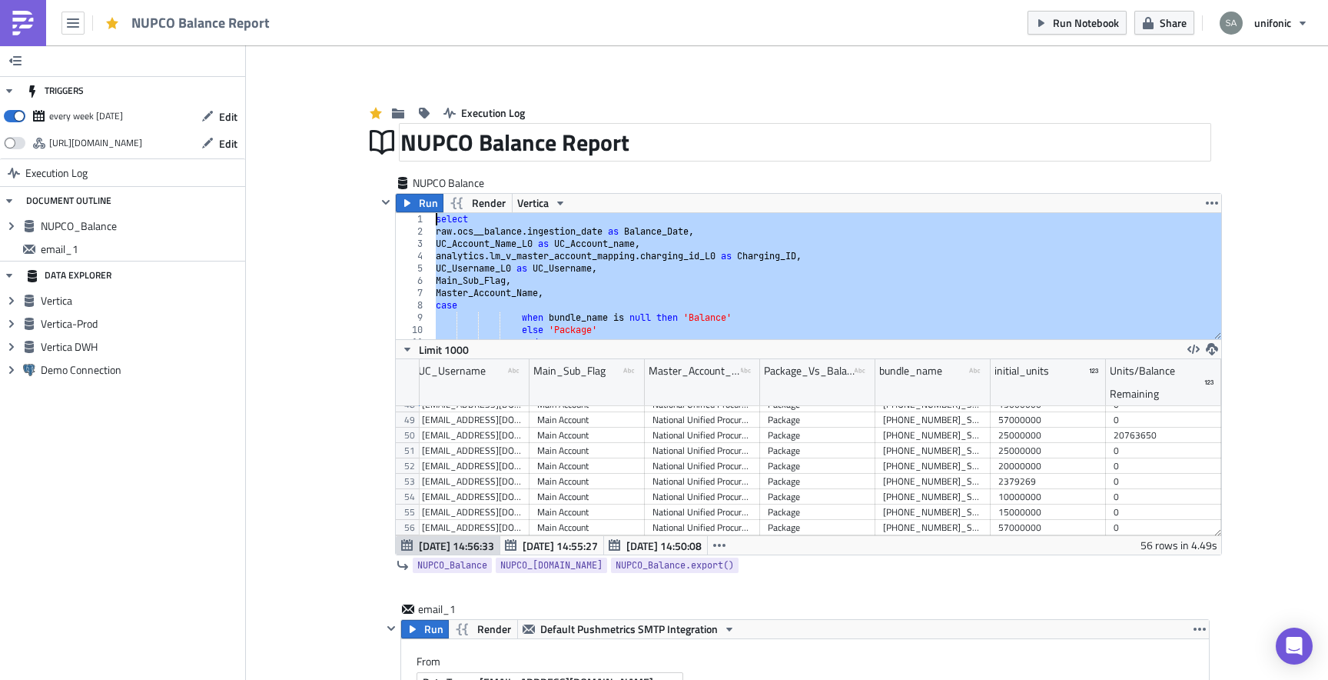
drag, startPoint x: 697, startPoint y: 320, endPoint x: 419, endPoint y: 155, distance: 323.0
click at [687, 290] on div "select raw . ocs__balance . ingestion_date as Balance_Date , UC_Account_Name_L0…" at bounding box center [827, 288] width 789 height 151
type textarea "Master_Account_Name,"
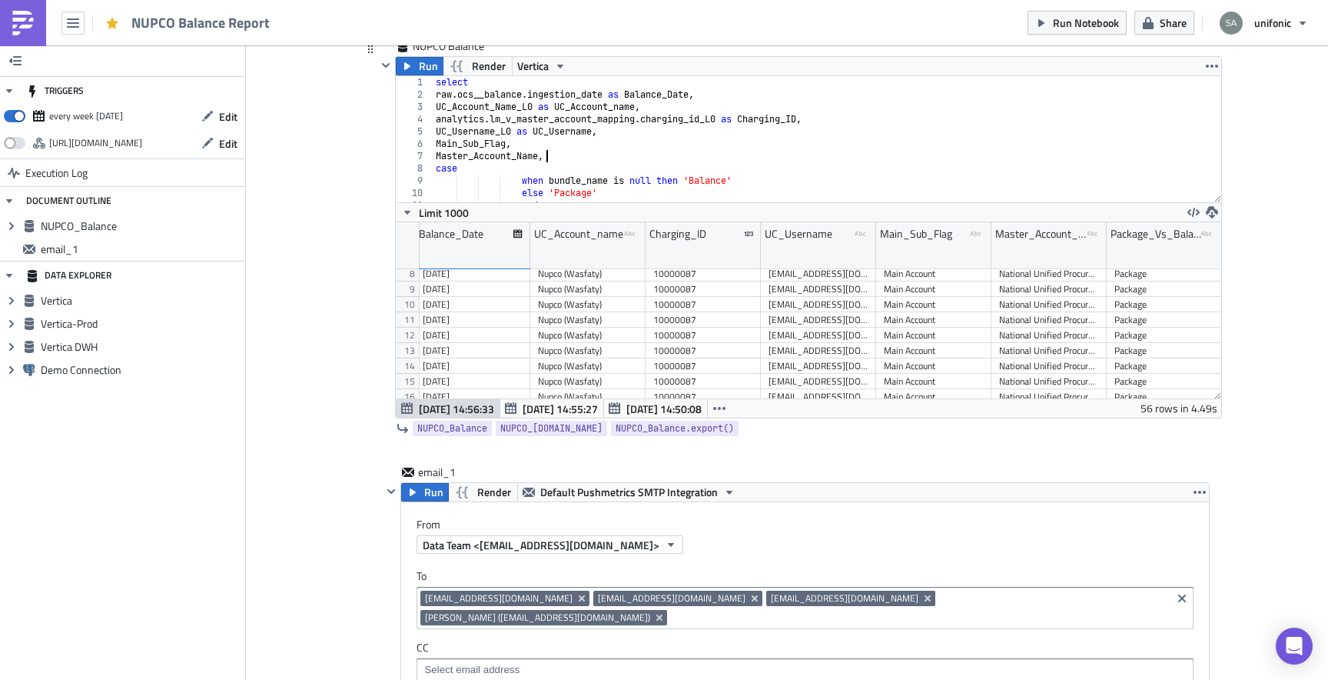
scroll to position [113, 0]
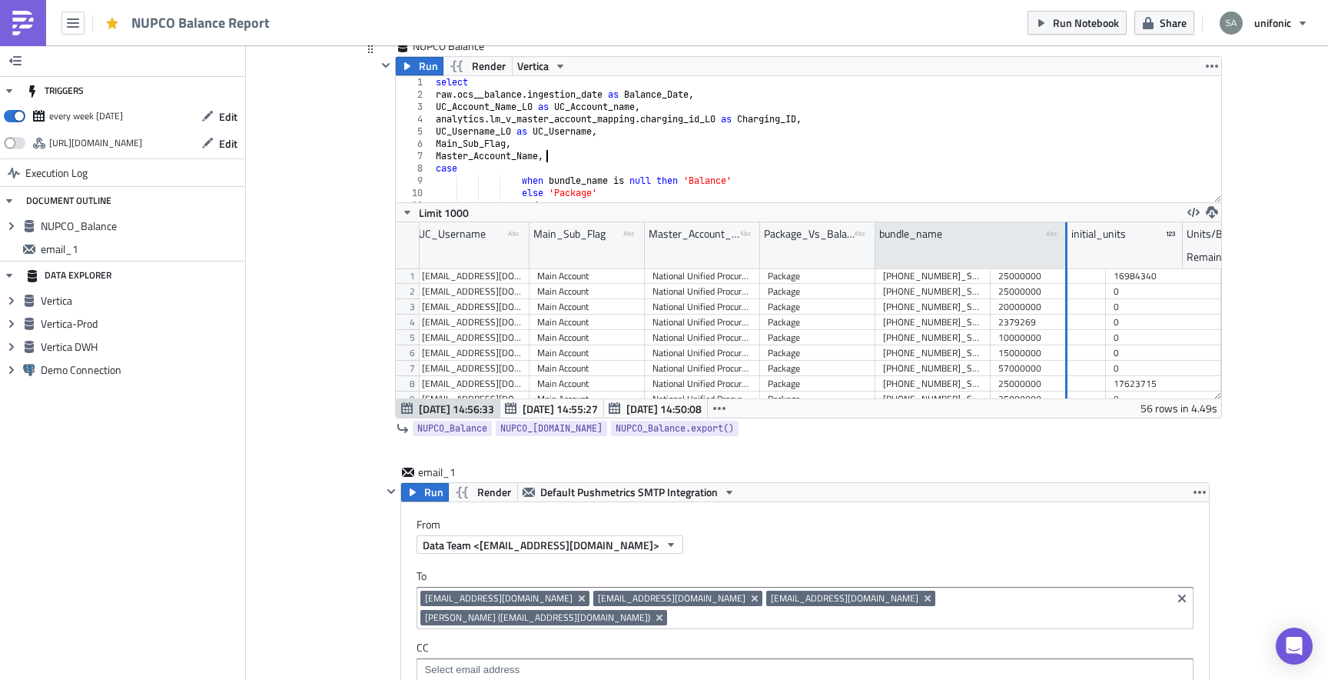
drag, startPoint x: 989, startPoint y: 258, endPoint x: 1066, endPoint y: 258, distance: 76.9
click at [1066, 258] on div at bounding box center [1067, 245] width 2 height 47
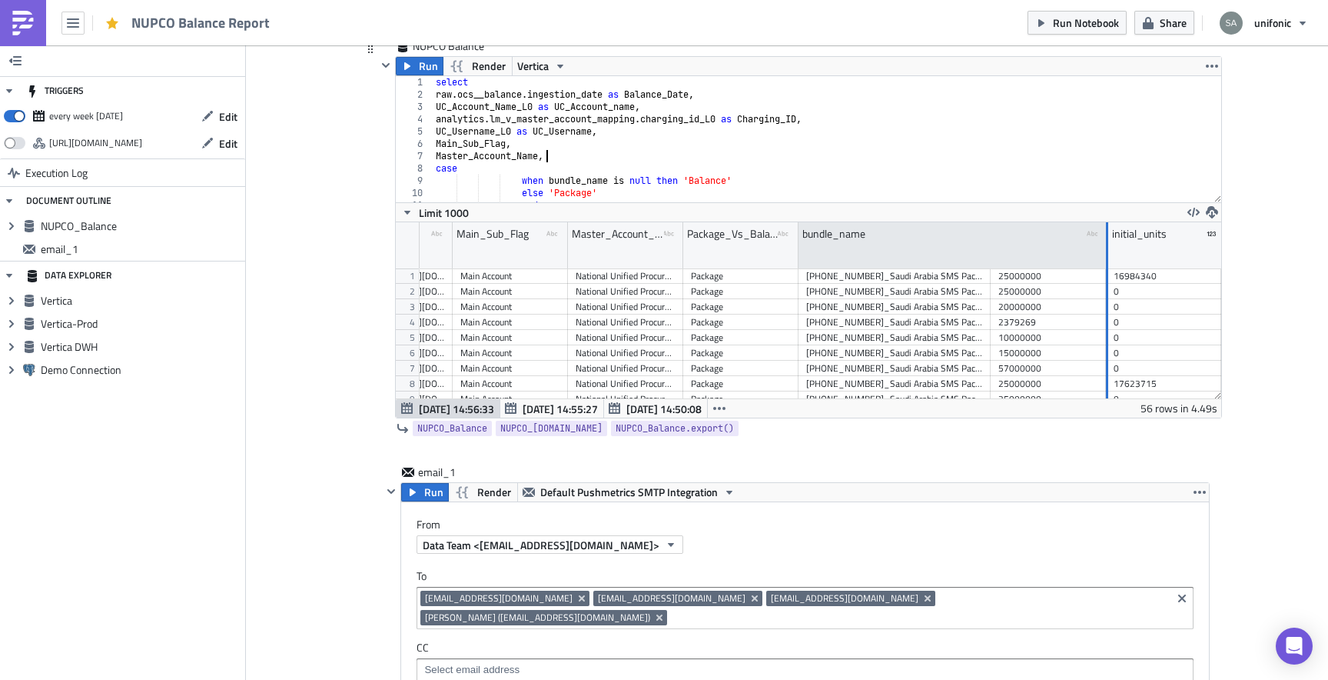
drag, startPoint x: 987, startPoint y: 261, endPoint x: 1108, endPoint y: 261, distance: 120.7
click at [1108, 261] on div at bounding box center [1107, 245] width 4 height 47
